Goal: Task Accomplishment & Management: Manage account settings

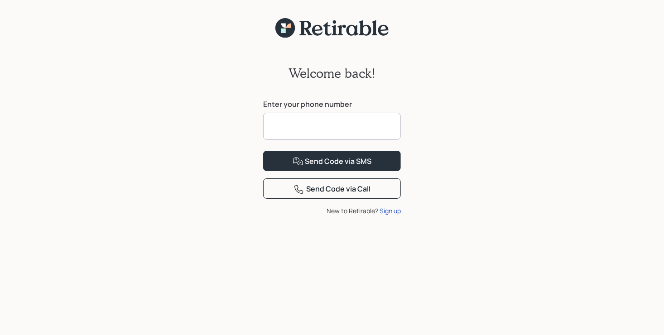
click at [287, 122] on input at bounding box center [332, 126] width 138 height 27
type input "**********"
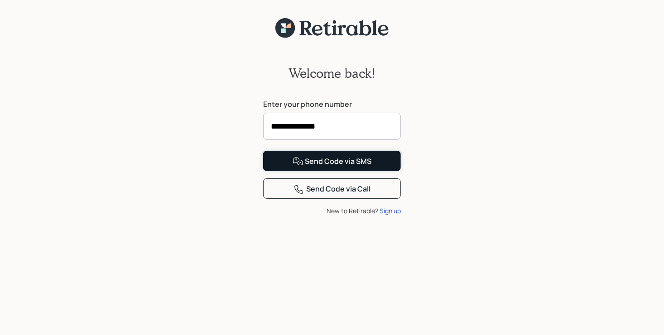
click at [327, 167] on div "Send Code via SMS" at bounding box center [332, 161] width 79 height 11
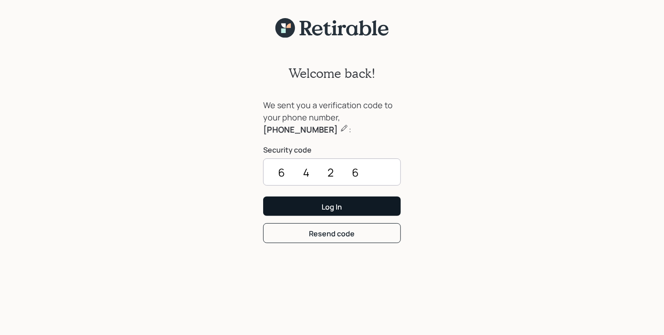
type input "6426"
click at [263, 197] on button "Log In" at bounding box center [332, 206] width 138 height 19
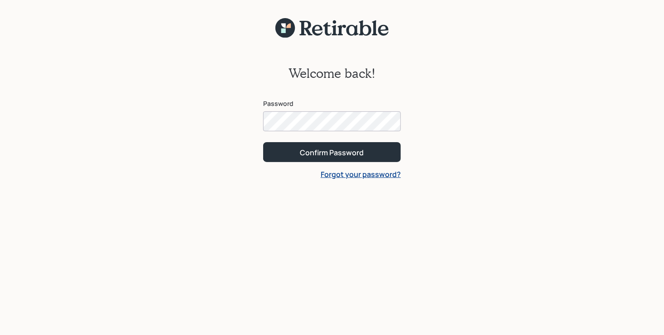
click at [263, 142] on button "Confirm Password" at bounding box center [332, 151] width 138 height 19
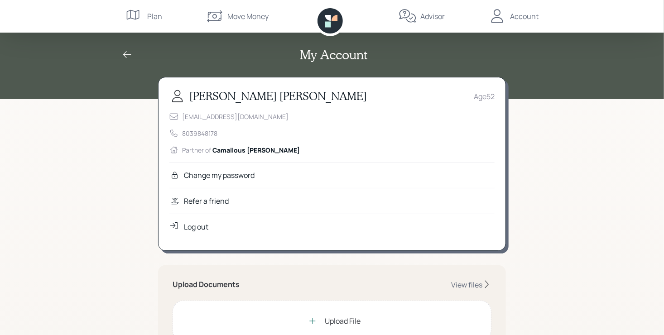
click at [344, 323] on div "Upload File" at bounding box center [343, 321] width 36 height 11
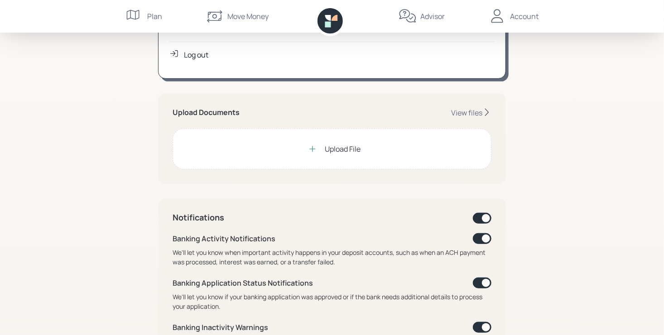
scroll to position [174, 0]
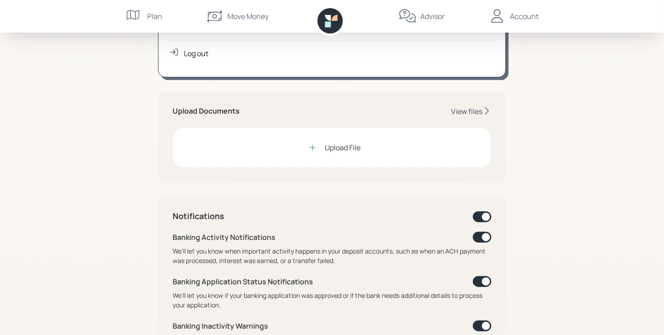
click at [462, 109] on div "View files" at bounding box center [466, 111] width 31 height 10
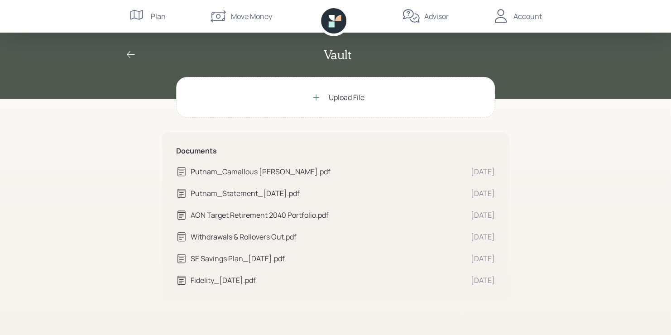
click at [198, 170] on div "Putnam_Camallous [PERSON_NAME].pdf" at bounding box center [327, 171] width 273 height 11
drag, startPoint x: 258, startPoint y: 172, endPoint x: 489, endPoint y: 170, distance: 231.0
click at [489, 170] on div "[DATE]" at bounding box center [483, 171] width 24 height 11
click at [488, 170] on div "[DATE]" at bounding box center [483, 171] width 24 height 11
